Goal: Navigation & Orientation: Find specific page/section

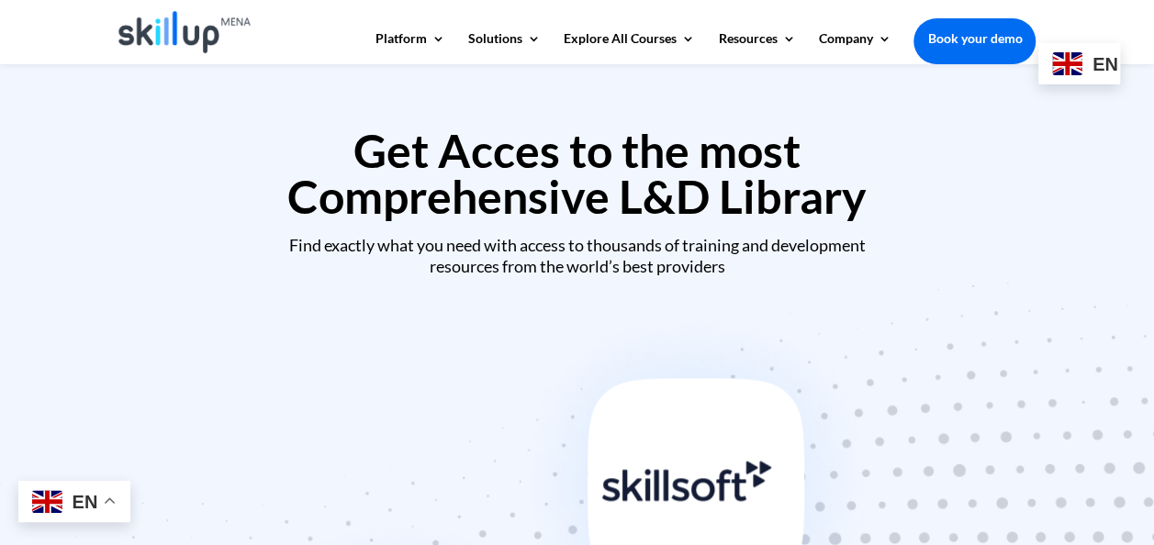
scroll to position [791, 0]
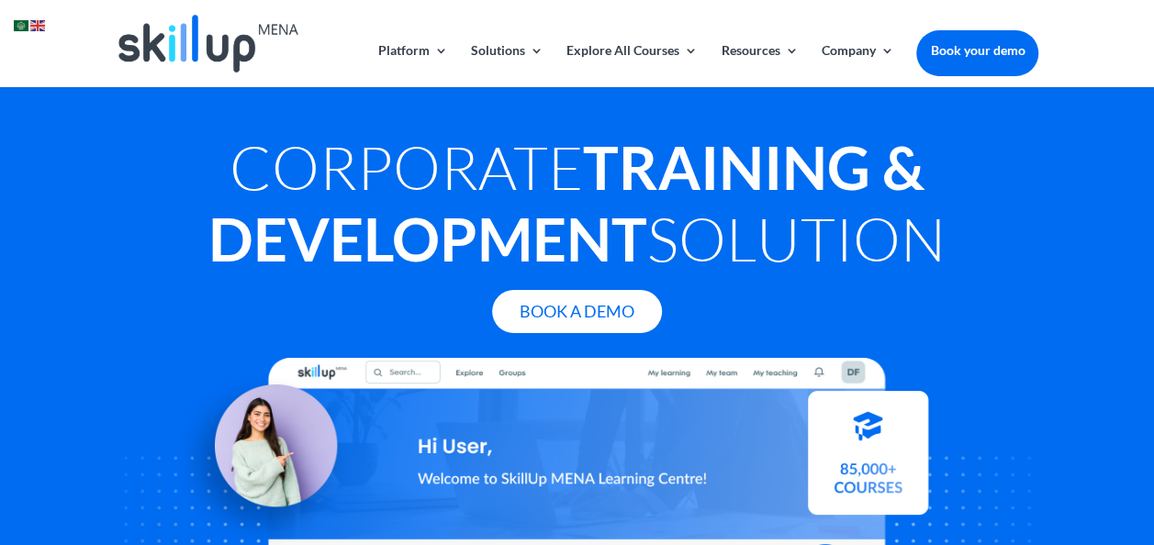
click at [25, 24] on img at bounding box center [21, 25] width 15 height 11
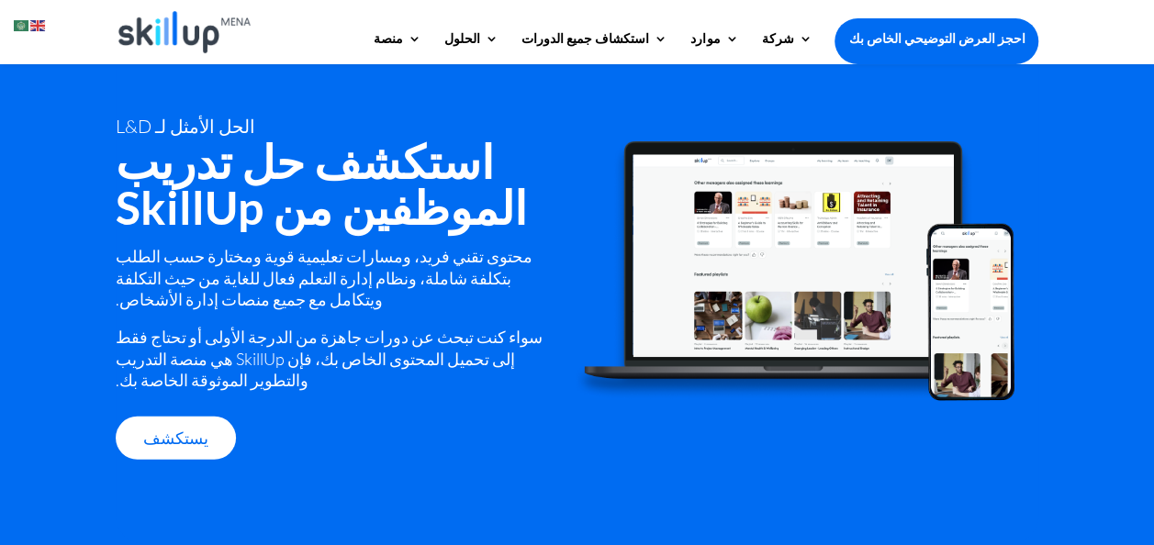
scroll to position [2389, 0]
